Goal: Task Accomplishment & Management: Manage account settings

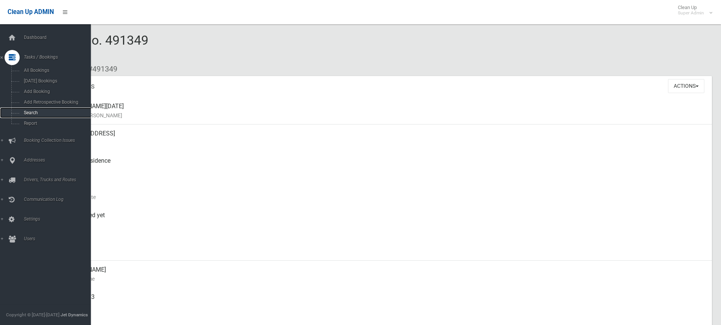
click at [28, 112] on span "Search" at bounding box center [56, 112] width 68 height 5
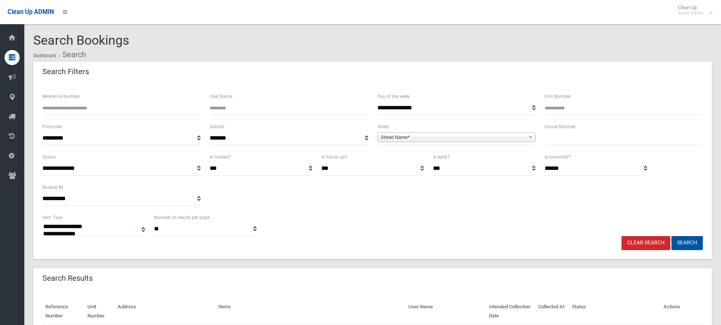
select select
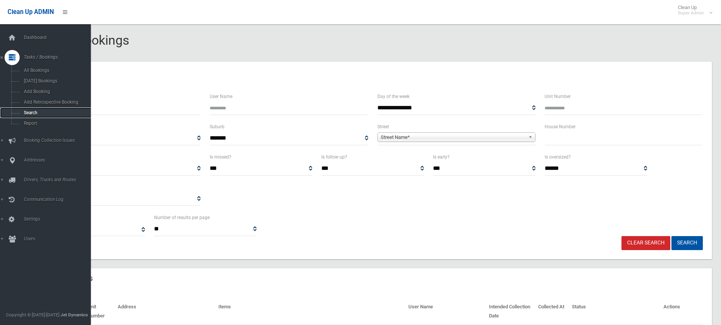
click at [33, 111] on span "Search" at bounding box center [56, 112] width 68 height 5
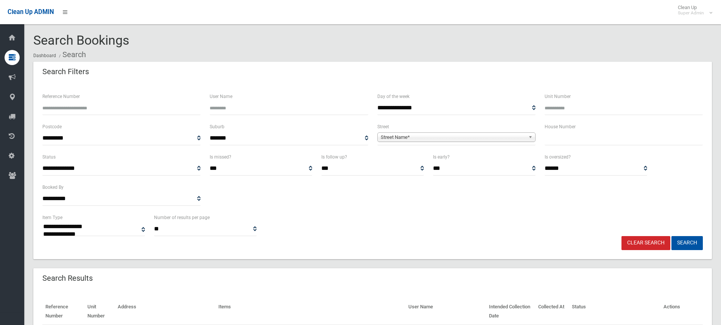
click at [553, 137] on input "text" at bounding box center [623, 138] width 158 height 14
select select
click at [563, 137] on input "text" at bounding box center [623, 138] width 158 height 14
type input "**"
click at [433, 135] on span "Street Name*" at bounding box center [453, 137] width 145 height 9
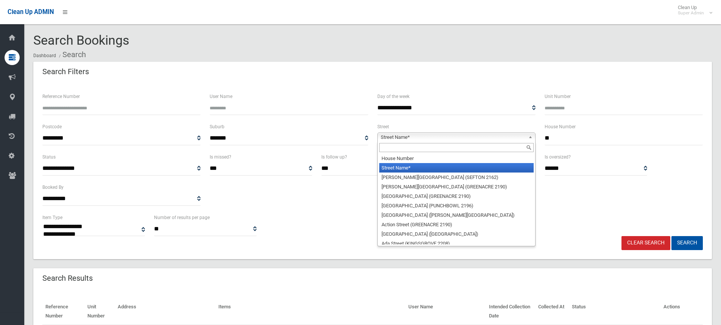
click at [420, 149] on input "text" at bounding box center [456, 147] width 154 height 9
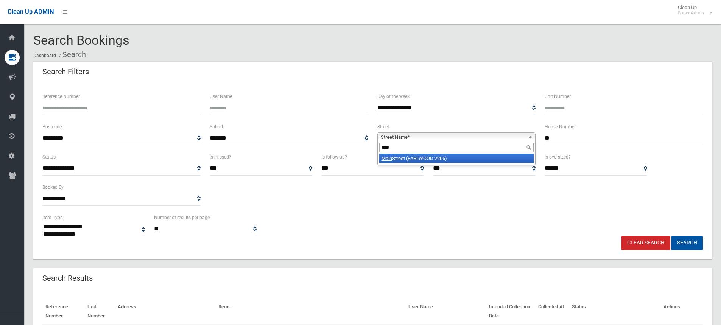
type input "****"
click at [424, 158] on li "Main Street (EARLWOOD 2206)" at bounding box center [456, 158] width 154 height 9
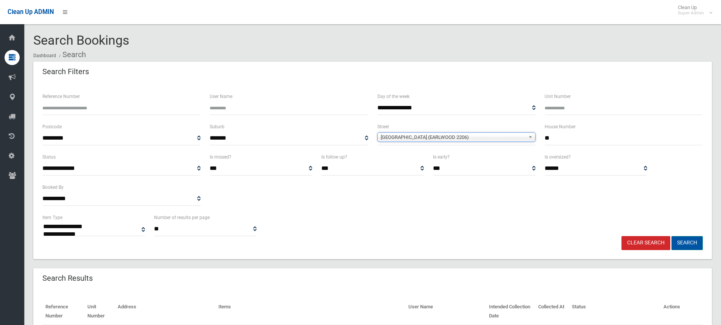
click at [689, 243] on button "Search" at bounding box center [686, 243] width 31 height 14
select select
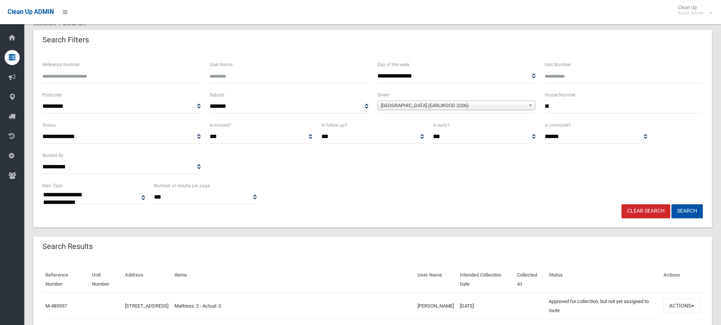
scroll to position [113, 0]
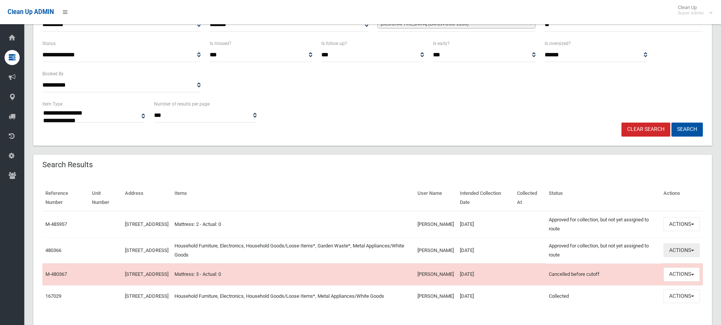
click at [673, 251] on button "Actions" at bounding box center [681, 250] width 36 height 14
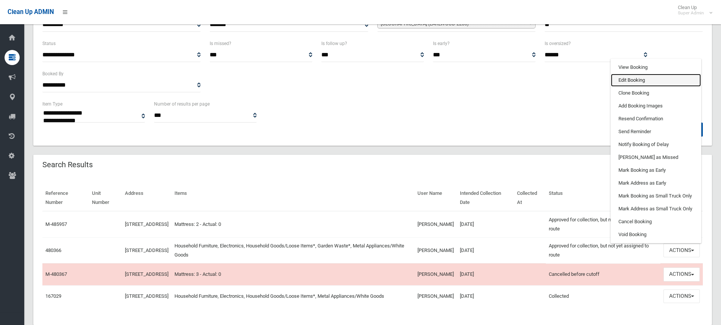
click at [627, 79] on link "Edit Booking" at bounding box center [656, 80] width 90 height 13
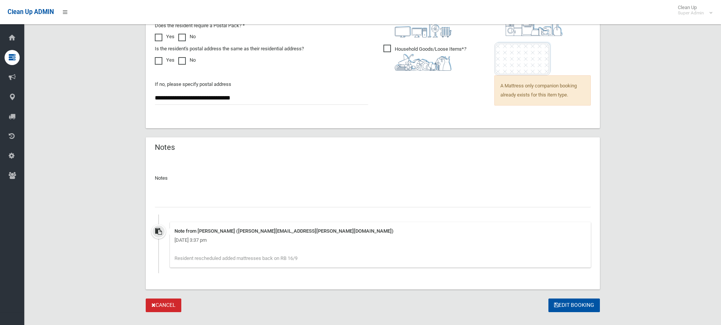
scroll to position [612, 0]
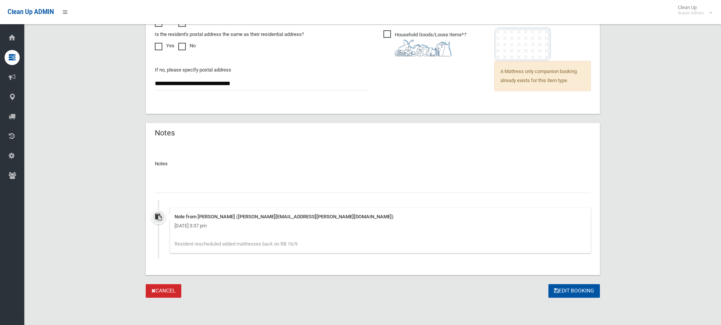
click at [251, 191] on input "text" at bounding box center [373, 186] width 436 height 14
type input "**********"
click at [586, 295] on button "Edit Booking" at bounding box center [573, 291] width 51 height 14
